Goal: Transaction & Acquisition: Book appointment/travel/reservation

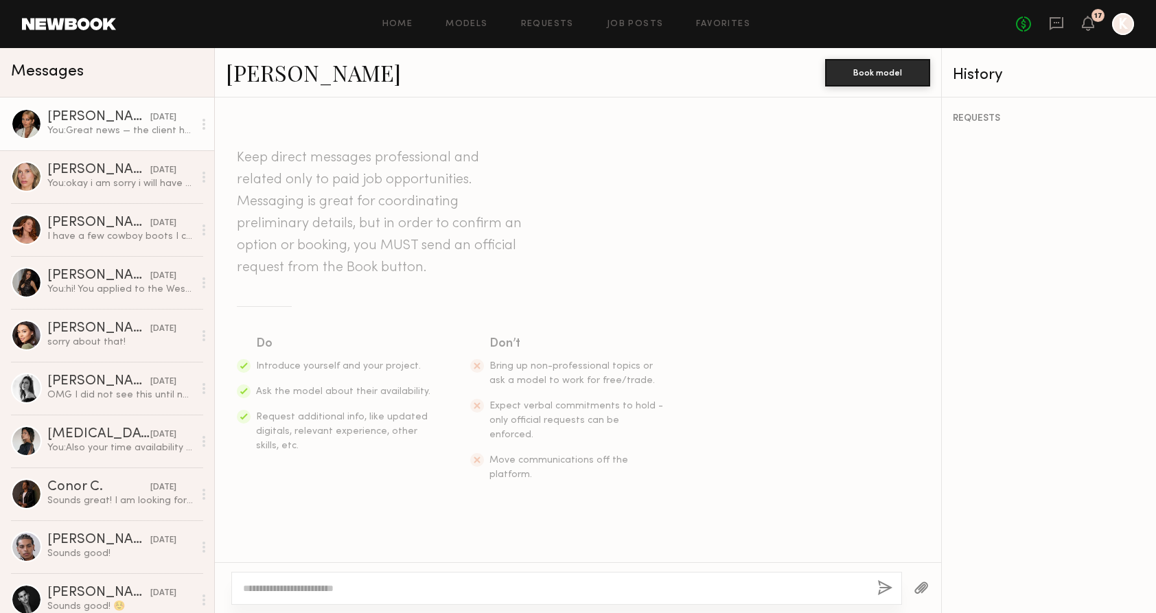
scroll to position [254, 0]
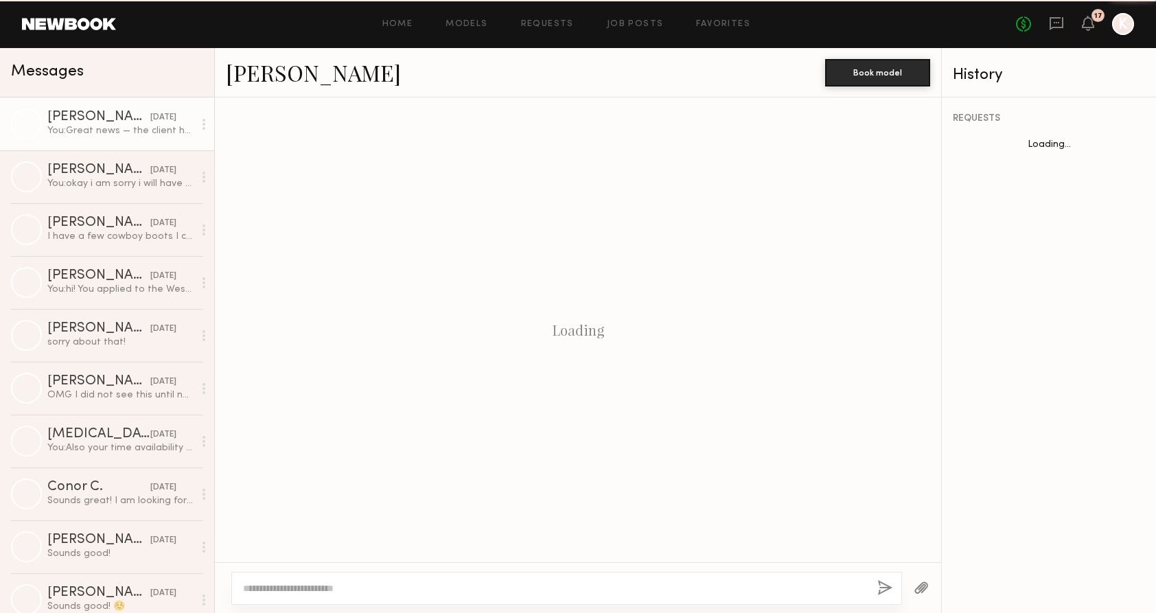
scroll to position [254, 0]
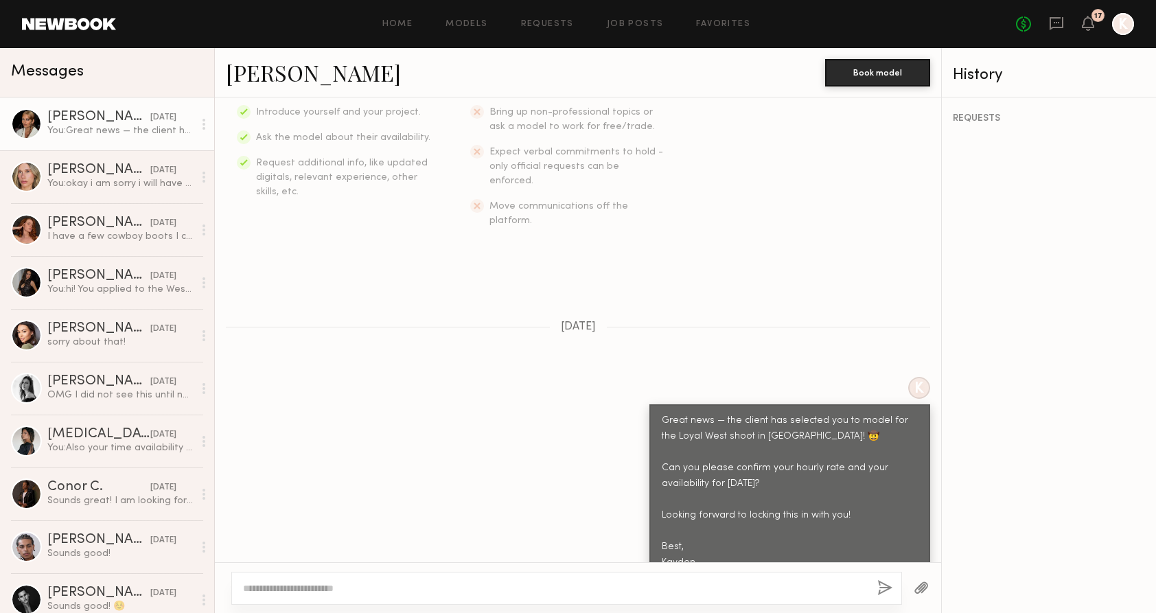
click at [283, 71] on link "Bianca A." at bounding box center [313, 73] width 175 height 30
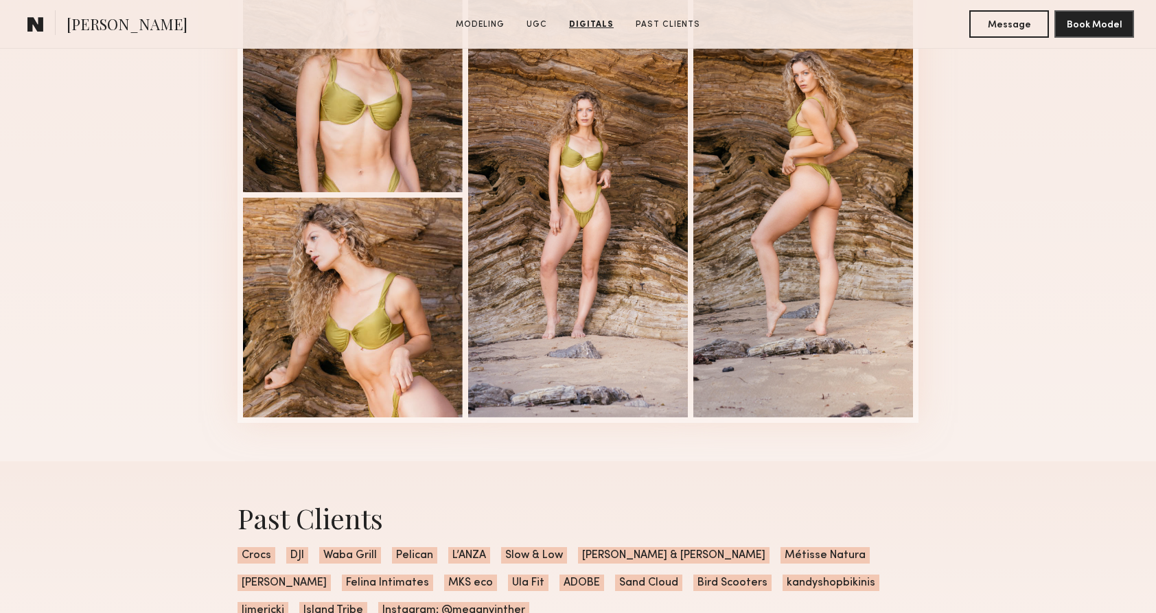
scroll to position [2210, 0]
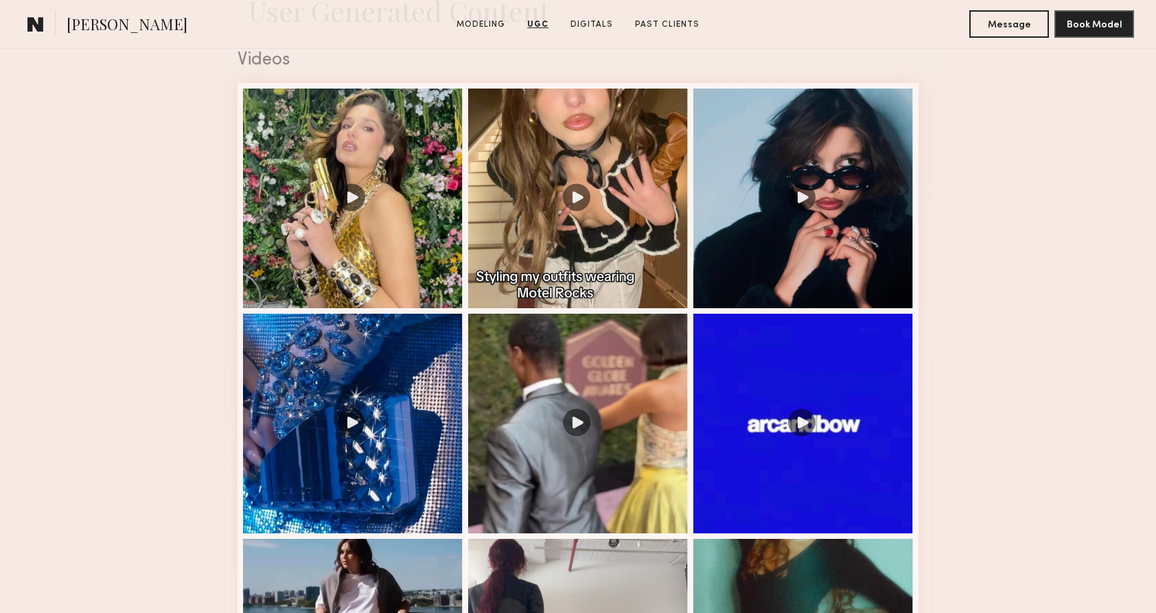
scroll to position [1275, 0]
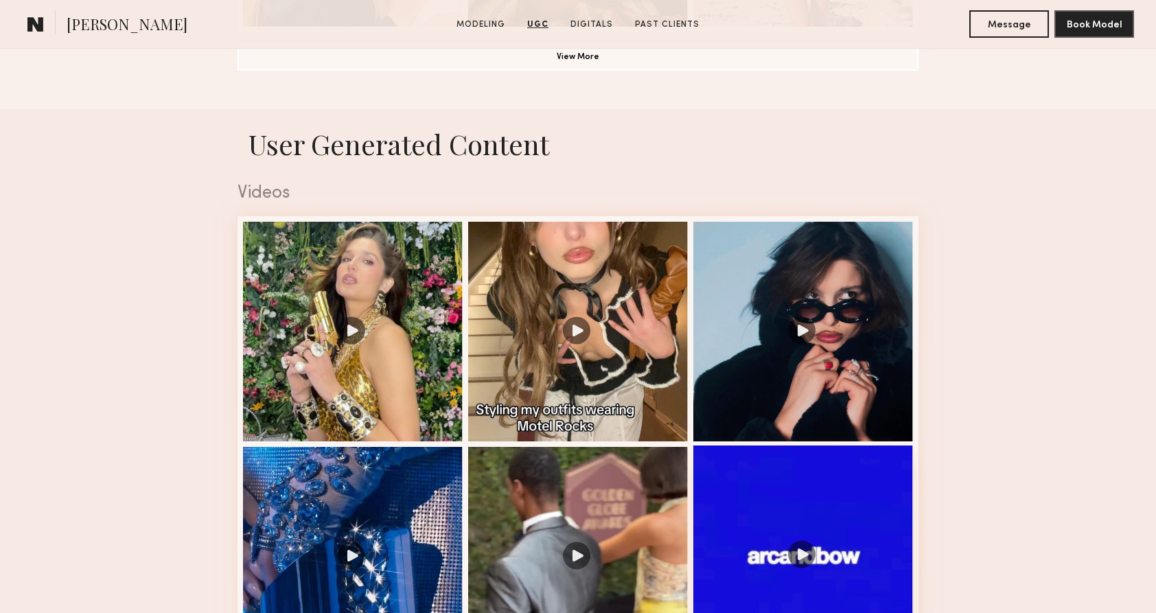
click at [858, 510] on div at bounding box center [804, 556] width 220 height 220
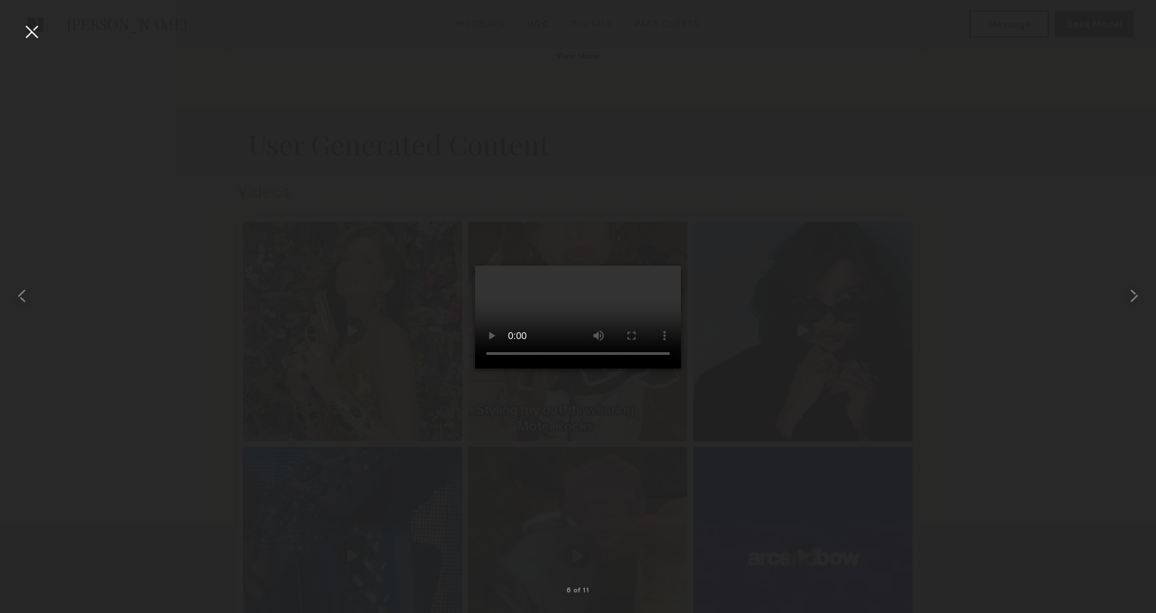
click at [966, 468] on div at bounding box center [578, 295] width 1156 height 547
